Goal: Check status: Check status

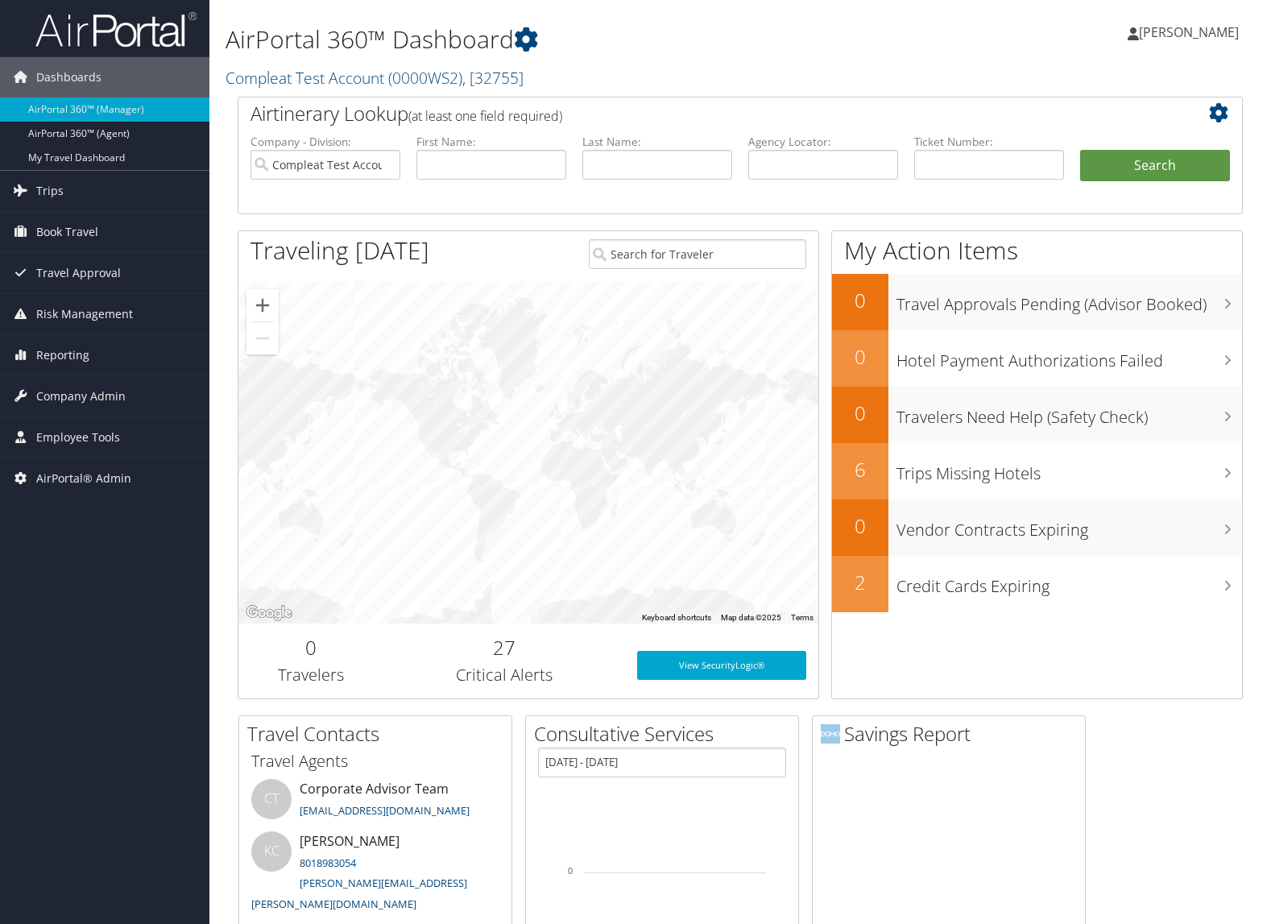
click at [93, 105] on link "AirPortal 360™ (Manager)" at bounding box center [104, 109] width 209 height 24
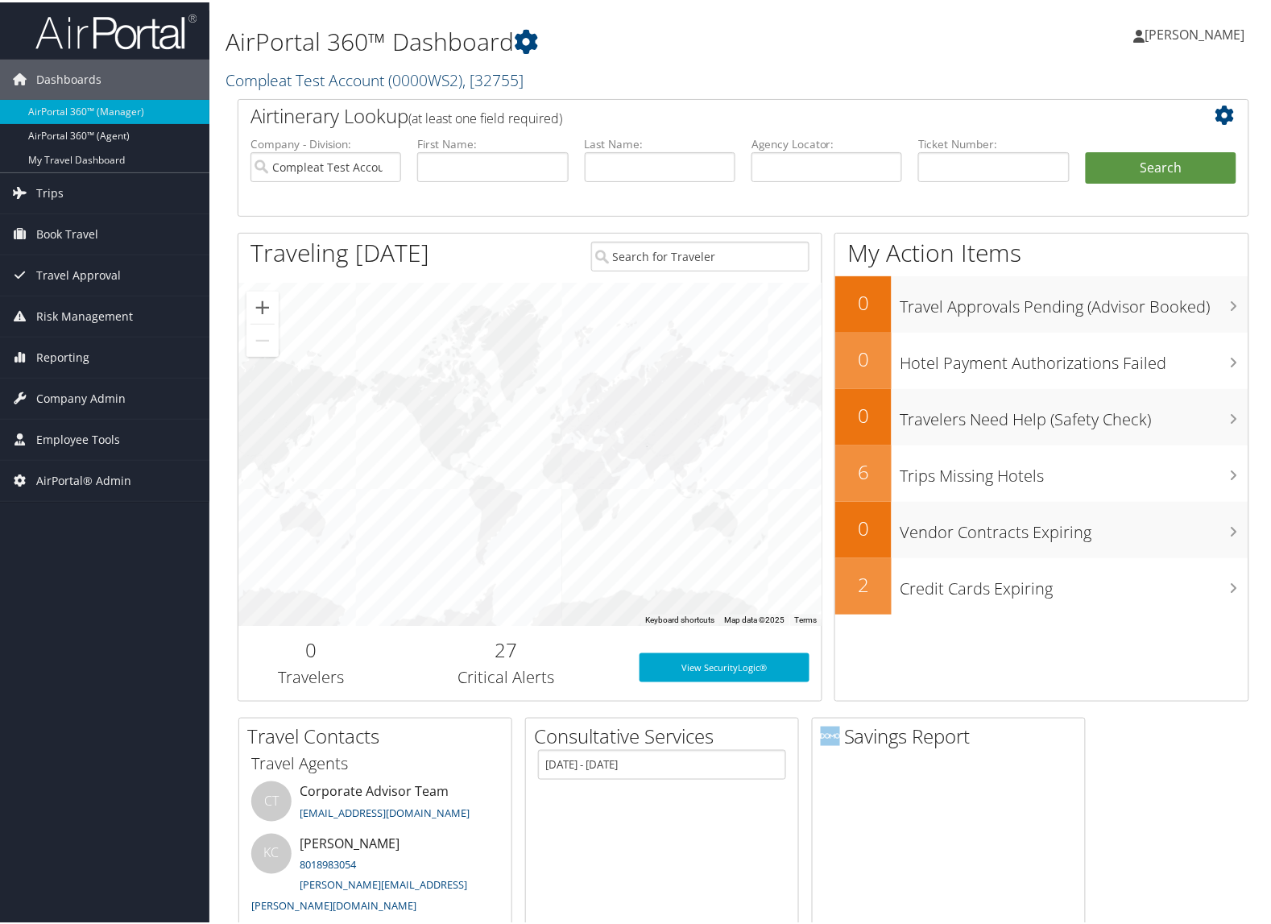
click at [266, 85] on link "Compleat Test Account ( 0000WS2 ) , [ 32755 ]" at bounding box center [374, 78] width 298 height 22
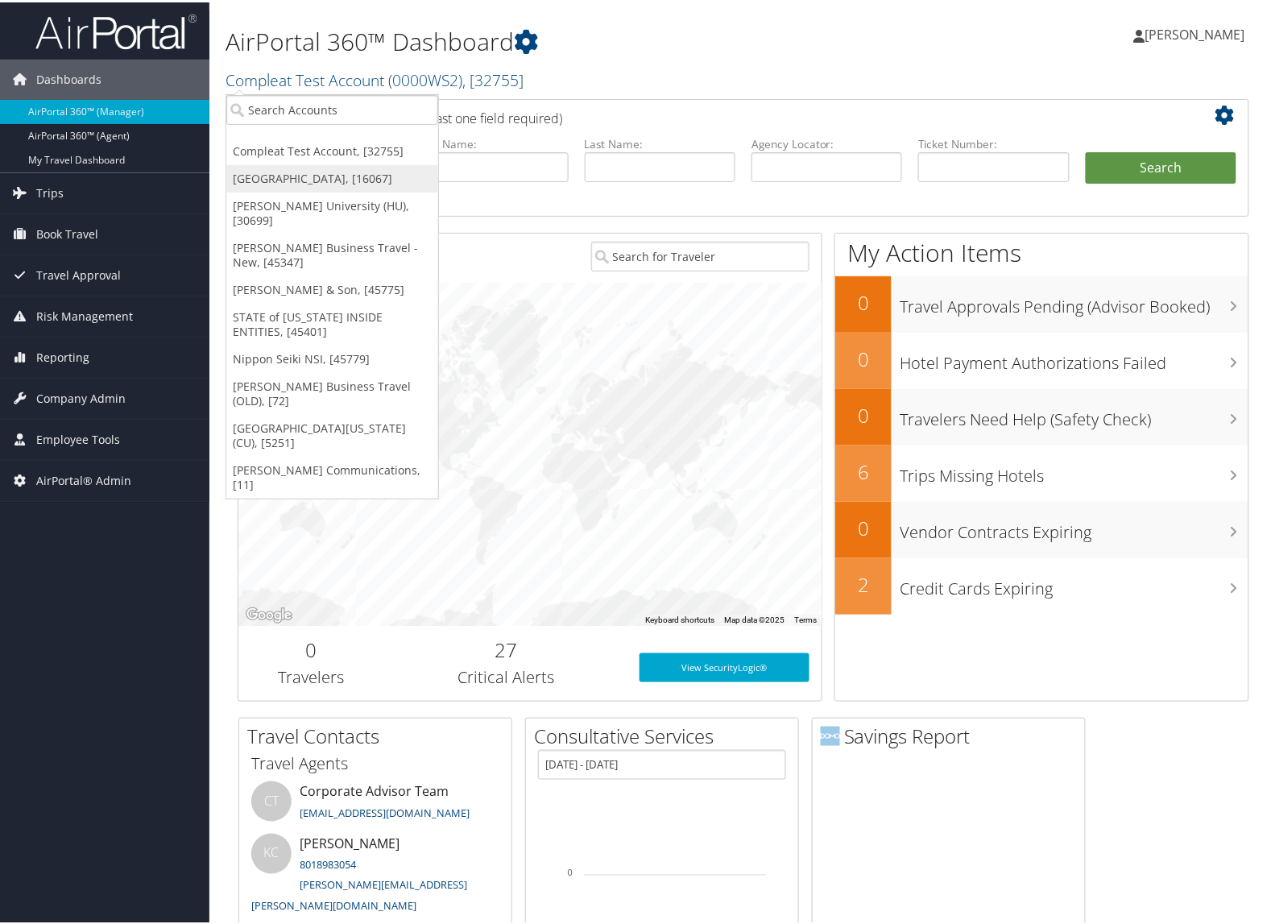
click at [252, 171] on link "[GEOGRAPHIC_DATA], [16067]" at bounding box center [332, 176] width 212 height 27
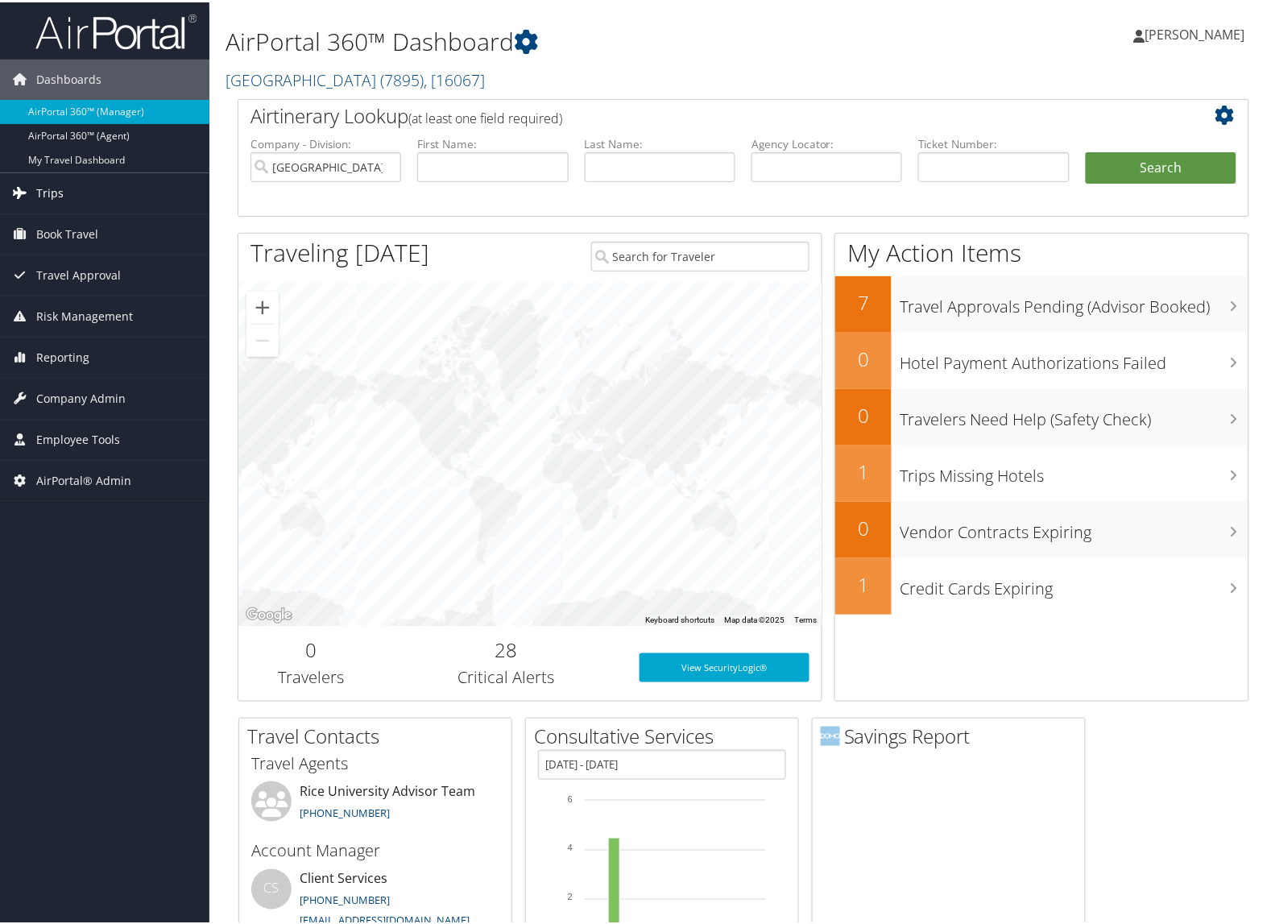
click at [90, 186] on link "Trips" at bounding box center [104, 191] width 209 height 40
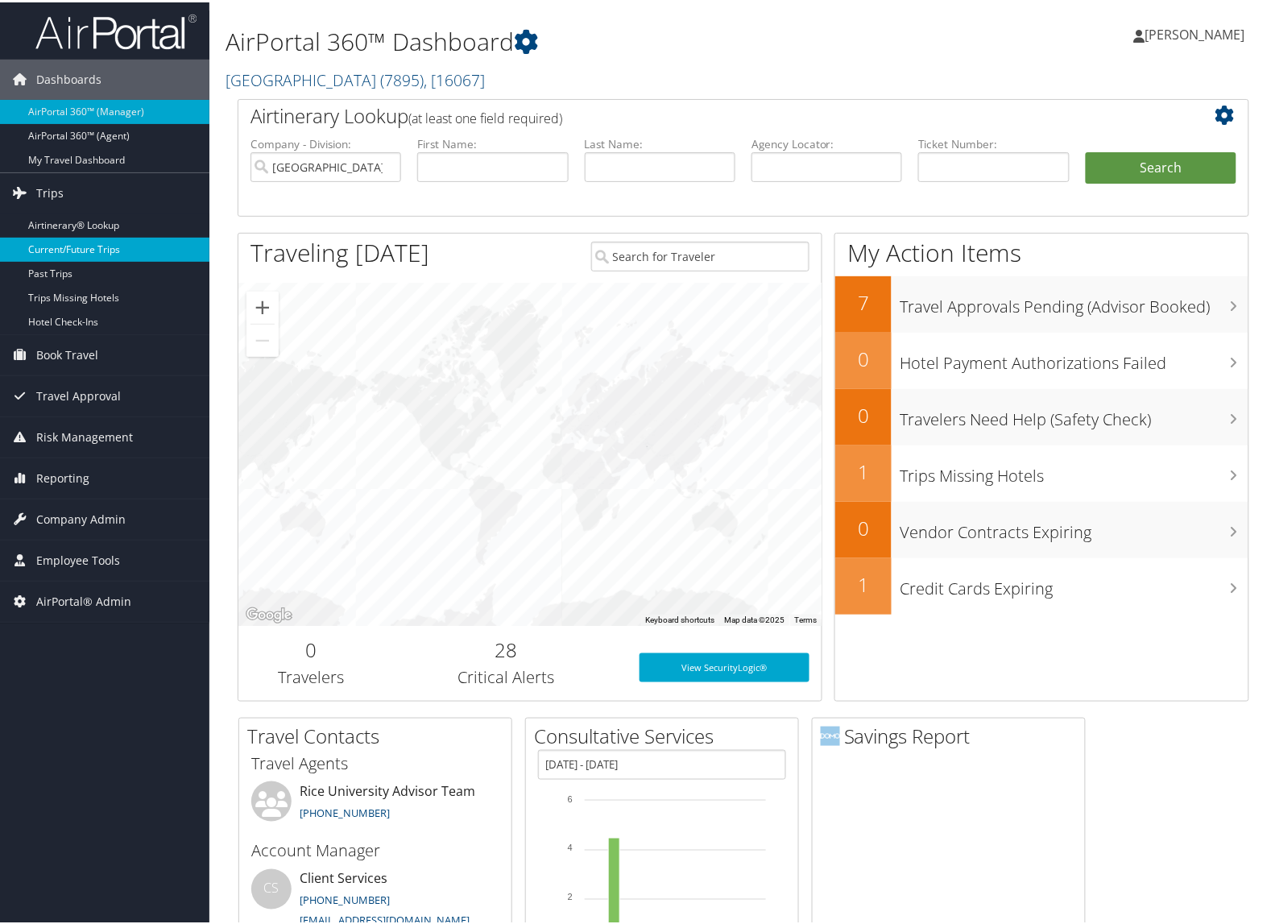
click at [81, 244] on link "Current/Future Trips" at bounding box center [104, 247] width 209 height 24
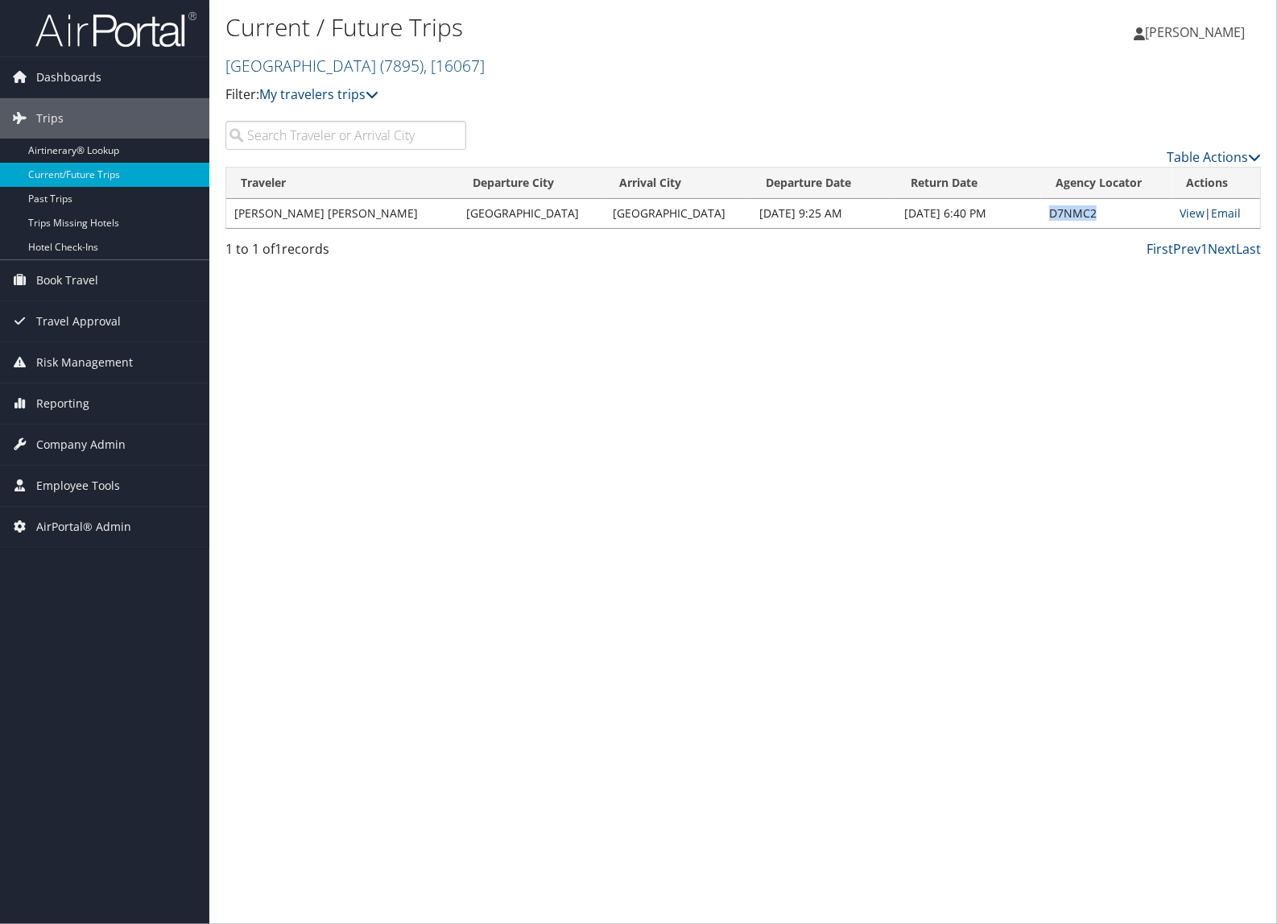
drag, startPoint x: 1084, startPoint y: 218, endPoint x: 1035, endPoint y: 219, distance: 49.1
click at [1041, 219] on td "D7NMC2" at bounding box center [1106, 213] width 131 height 29
copy td "D7NMC2"
click at [68, 81] on span "Dashboards" at bounding box center [68, 77] width 65 height 40
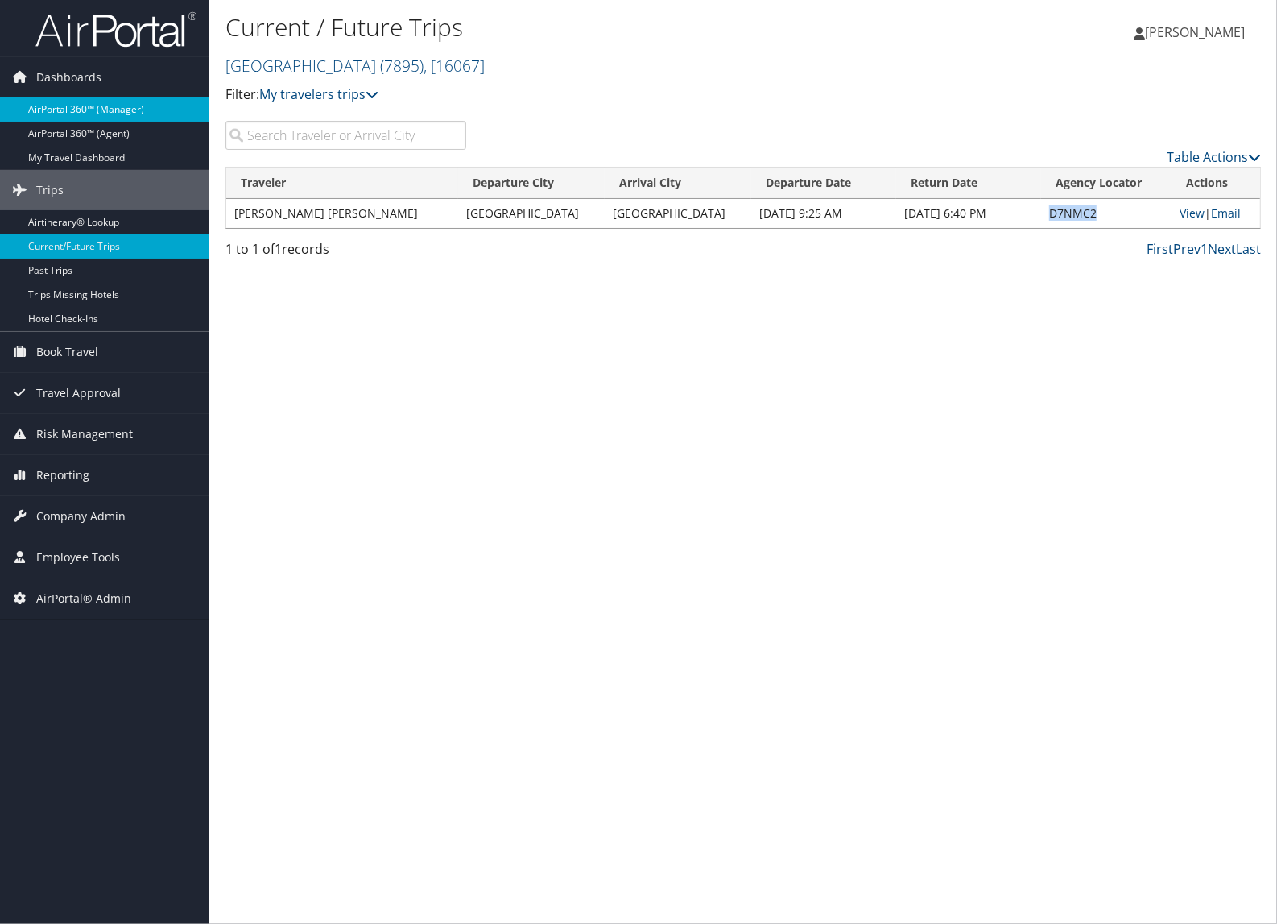
click at [67, 99] on link "AirPortal 360™ (Manager)" at bounding box center [104, 109] width 209 height 24
